Goal: Information Seeking & Learning: Learn about a topic

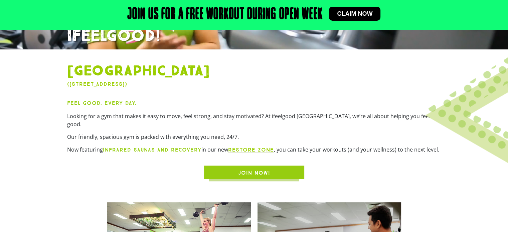
scroll to position [175, 0]
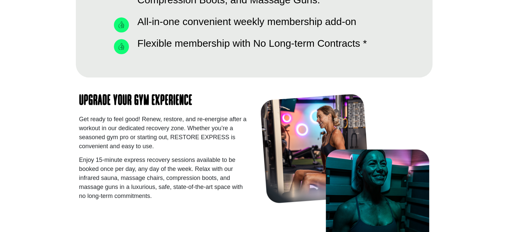
scroll to position [826, 0]
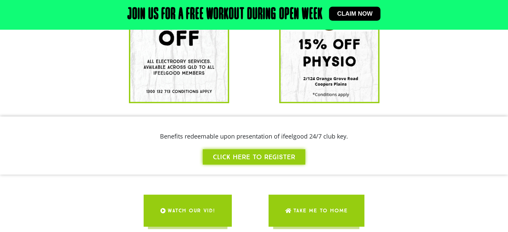
scroll to position [270, 0]
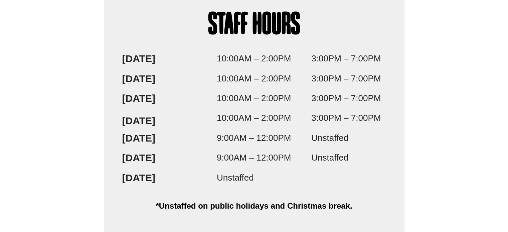
scroll to position [1611, 0]
